Goal: Transaction & Acquisition: Purchase product/service

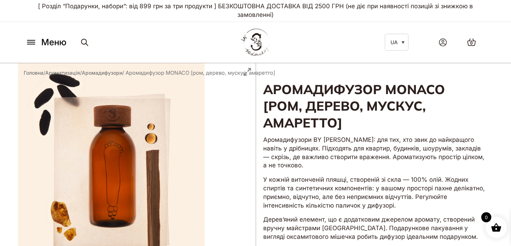
click at [34, 42] on icon at bounding box center [30, 42] width 11 height 8
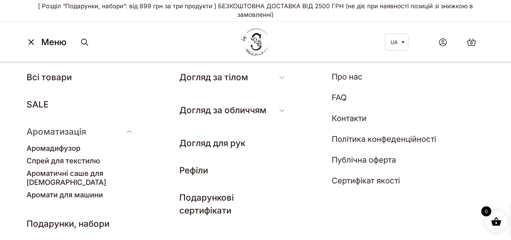
click at [71, 138] on li "Ароматизація Аромадифузор Спрей для текстилю Ароматичні саше для шафи Аромати д…" at bounding box center [81, 164] width 108 height 78
click at [88, 174] on link "Ароматичні саше для [DEMOGRAPHIC_DATA]" at bounding box center [67, 178] width 80 height 18
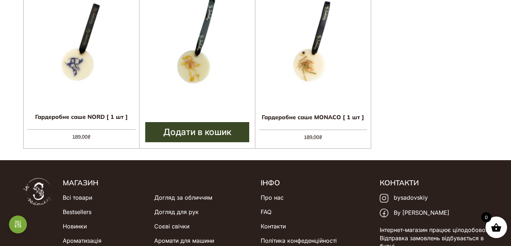
scroll to position [269, 0]
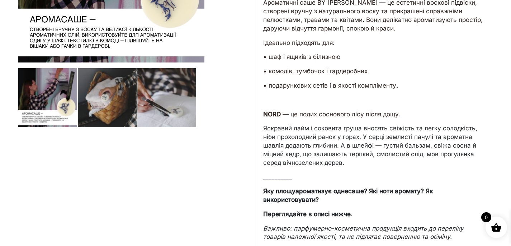
scroll to position [307, 0]
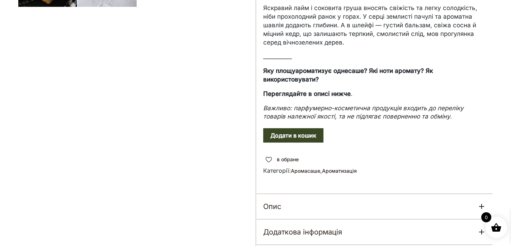
click at [313, 205] on div "Опис" at bounding box center [374, 206] width 237 height 25
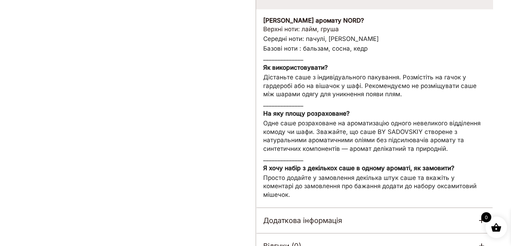
scroll to position [577, 0]
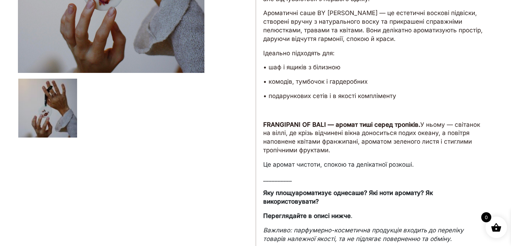
scroll to position [376, 0]
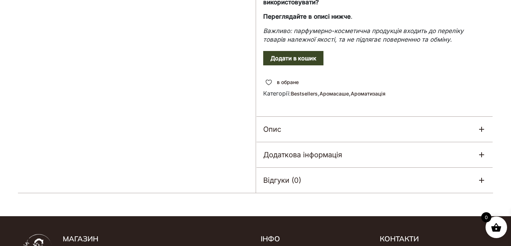
click at [320, 132] on div "Опис" at bounding box center [374, 128] width 237 height 25
